Goal: Task Accomplishment & Management: Use online tool/utility

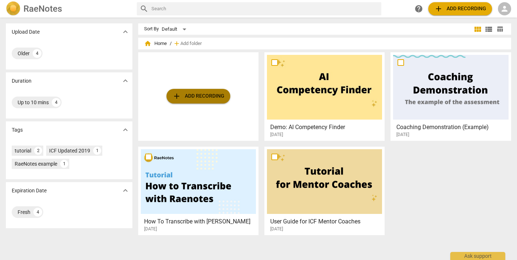
click at [175, 97] on span "add" at bounding box center [176, 96] width 9 height 9
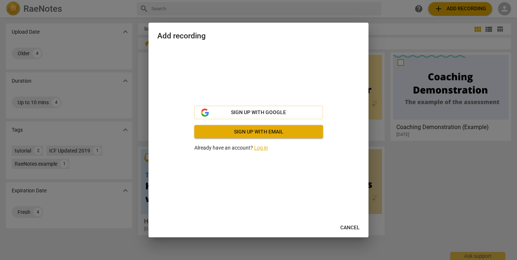
click at [250, 169] on div "Sign up with Google Sign up with email Already have an account? Log in" at bounding box center [258, 129] width 202 height 162
click at [345, 227] on span "Cancel" at bounding box center [349, 228] width 19 height 7
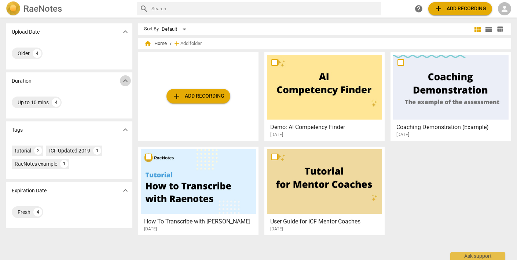
click at [124, 82] on span "expand_more" at bounding box center [125, 81] width 9 height 9
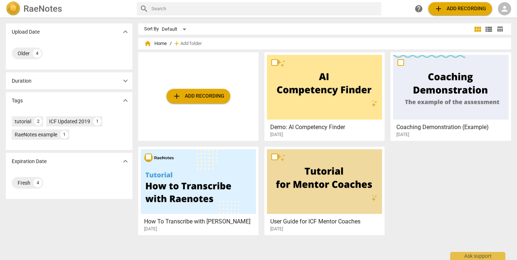
click at [124, 82] on span "expand_more" at bounding box center [125, 81] width 9 height 9
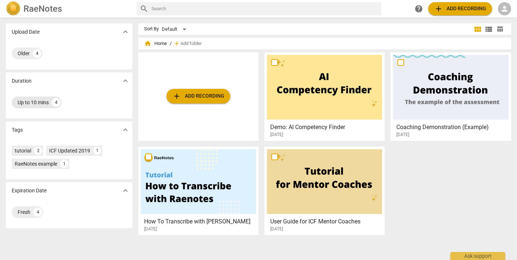
click at [58, 104] on div "4" at bounding box center [56, 102] width 9 height 9
click at [188, 97] on span "add Add recording" at bounding box center [198, 96] width 52 height 9
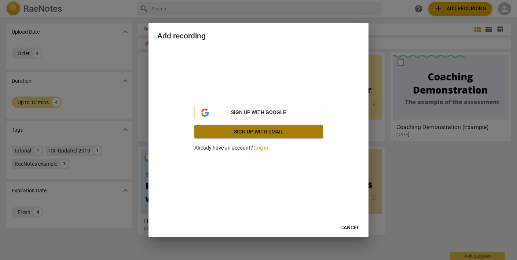
click at [219, 130] on span "Sign up with email" at bounding box center [258, 132] width 117 height 7
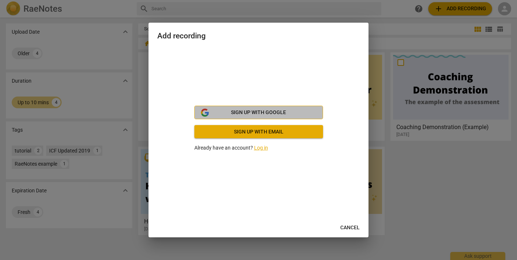
click at [222, 113] on span "Sign up with Google" at bounding box center [258, 112] width 116 height 7
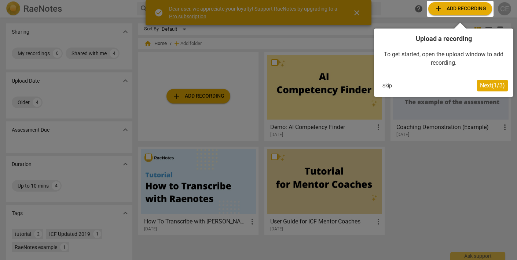
click at [437, 8] on div at bounding box center [459, 9] width 67 height 16
click at [491, 88] on span "Next ( 1 / 3 )" at bounding box center [492, 85] width 25 height 7
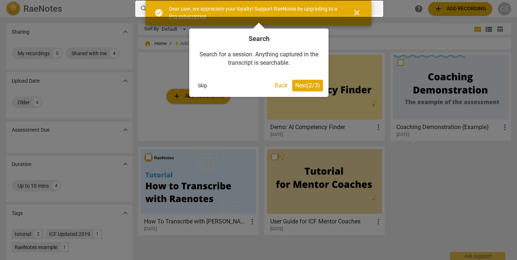
click at [310, 85] on span "Next ( 2 / 3 )" at bounding box center [307, 85] width 25 height 7
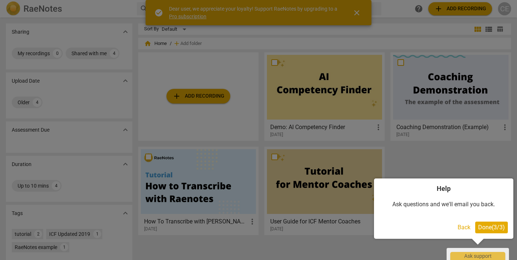
click at [497, 229] on span "Done ( 3 / 3 )" at bounding box center [491, 227] width 27 height 7
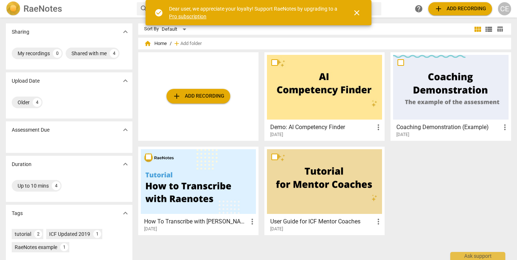
click at [458, 8] on span "add Add recording" at bounding box center [460, 8] width 52 height 9
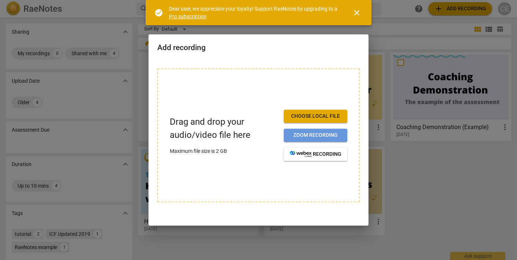
click at [336, 134] on span "Zoom recording" at bounding box center [315, 135] width 52 height 7
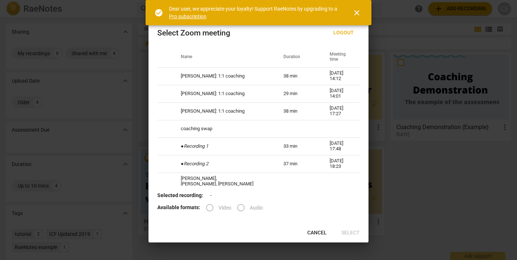
click at [359, 10] on span "close" at bounding box center [356, 12] width 9 height 9
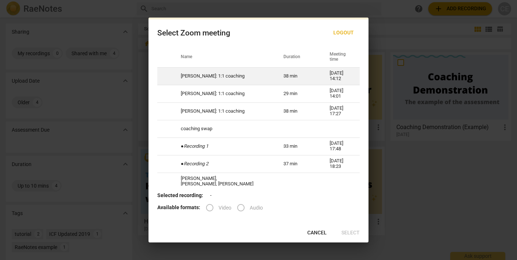
click at [274, 77] on td "38 min" at bounding box center [297, 76] width 46 height 18
radio input "true"
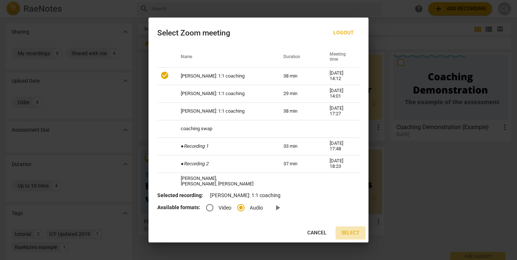
click at [349, 232] on span "Select" at bounding box center [350, 233] width 18 height 7
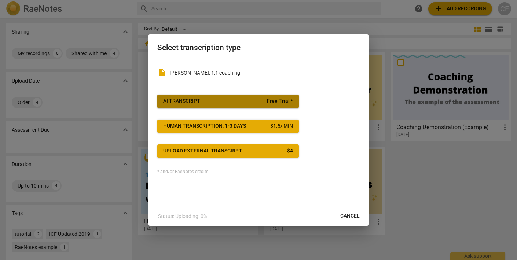
click at [285, 104] on span "Free Trial *" at bounding box center [280, 101] width 26 height 7
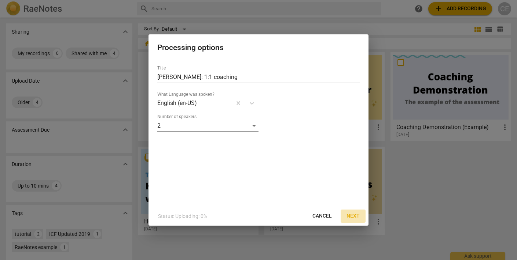
click at [353, 215] on span "Next" at bounding box center [352, 216] width 13 height 7
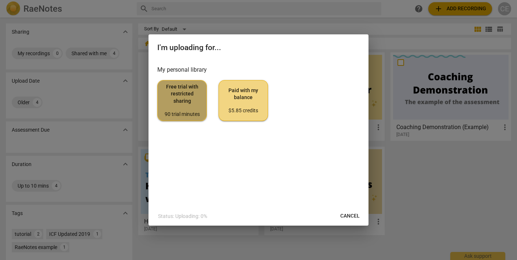
click at [190, 105] on span "Free trial with restricted sharing 90 trial minutes" at bounding box center [181, 101] width 37 height 34
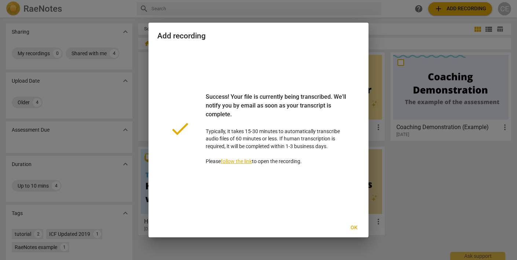
click at [352, 229] on span "Ok" at bounding box center [354, 228] width 12 height 7
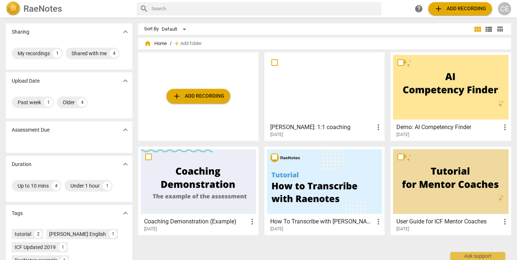
click at [318, 98] on div at bounding box center [324, 87] width 115 height 65
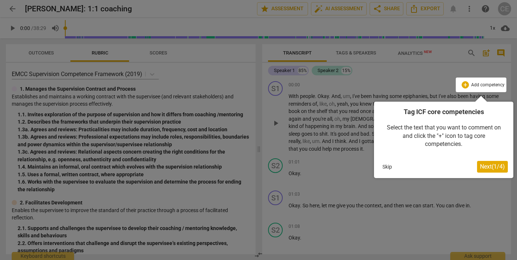
click at [385, 168] on button "Skip" at bounding box center [386, 167] width 15 height 11
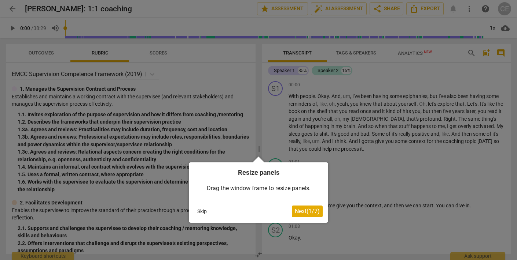
click at [203, 211] on button "Skip" at bounding box center [201, 211] width 15 height 11
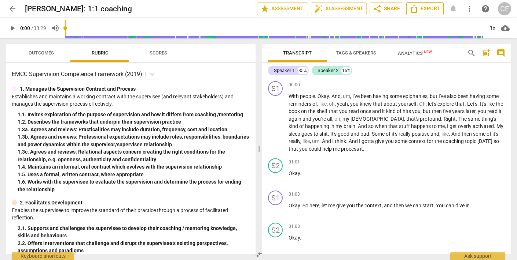
click at [425, 8] on span "Export" at bounding box center [424, 8] width 31 height 9
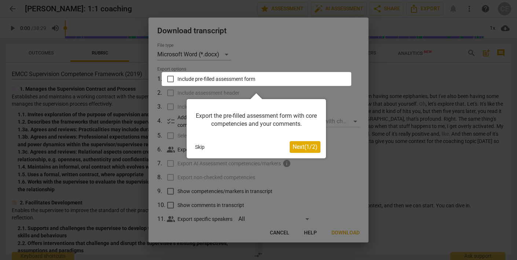
click at [199, 148] on button "Skip" at bounding box center [199, 147] width 15 height 11
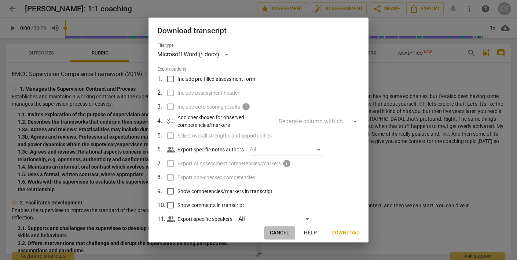
click at [279, 232] on span "Cancel" at bounding box center [279, 233] width 19 height 7
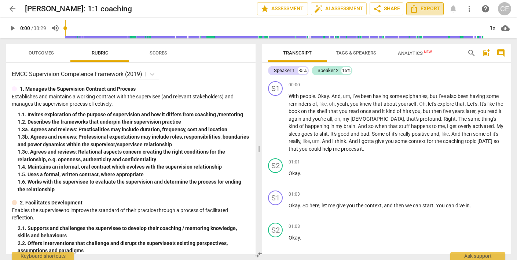
click at [428, 10] on span "Export" at bounding box center [424, 8] width 31 height 9
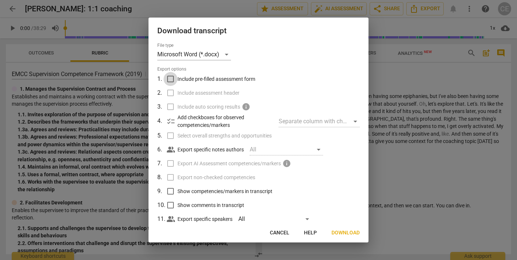
click at [170, 79] on input "Include pre-filled assessment form" at bounding box center [170, 79] width 14 height 14
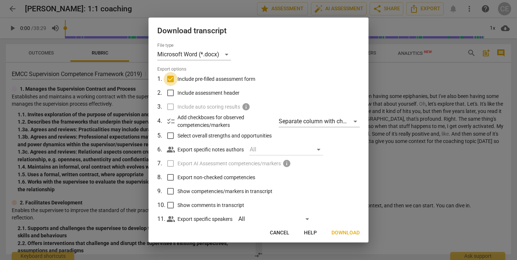
click at [170, 79] on input "Include pre-filled assessment form" at bounding box center [170, 79] width 14 height 14
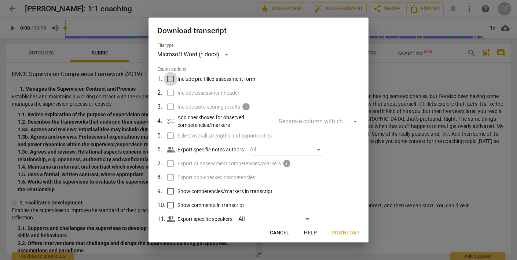
click at [170, 79] on input "Include pre-filled assessment form" at bounding box center [170, 79] width 14 height 14
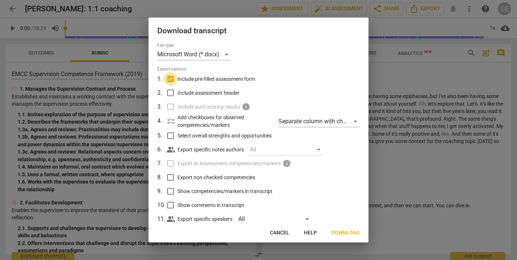
click at [169, 79] on input "Include pre-filled assessment form" at bounding box center [170, 79] width 14 height 14
checkbox input "false"
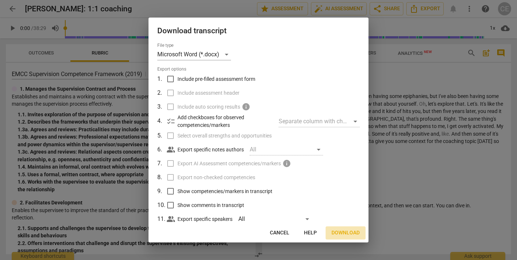
click at [344, 234] on span "Download" at bounding box center [345, 233] width 28 height 7
